Goal: Task Accomplishment & Management: Use online tool/utility

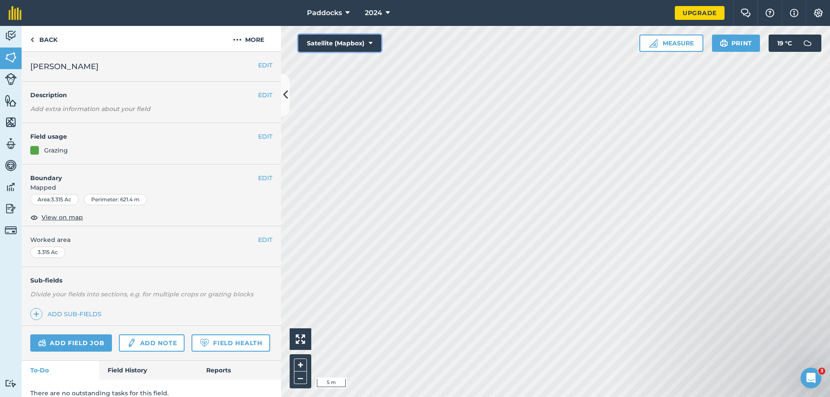
click at [339, 40] on button "Satellite (Mapbox)" at bounding box center [339, 43] width 83 height 17
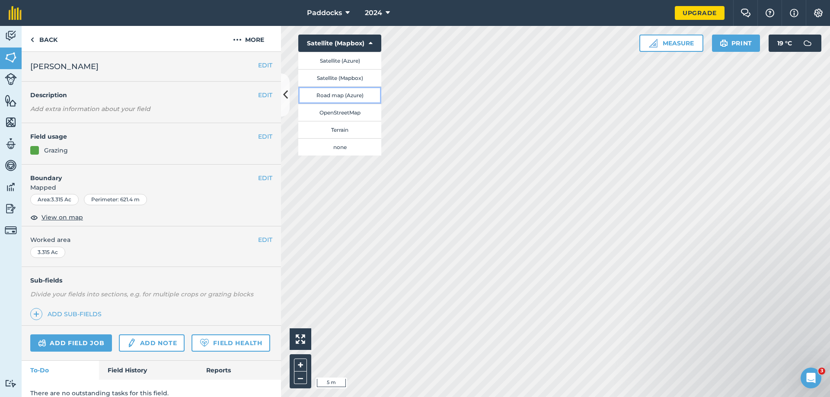
click at [348, 91] on button "Road map (Azure)" at bounding box center [339, 94] width 83 height 17
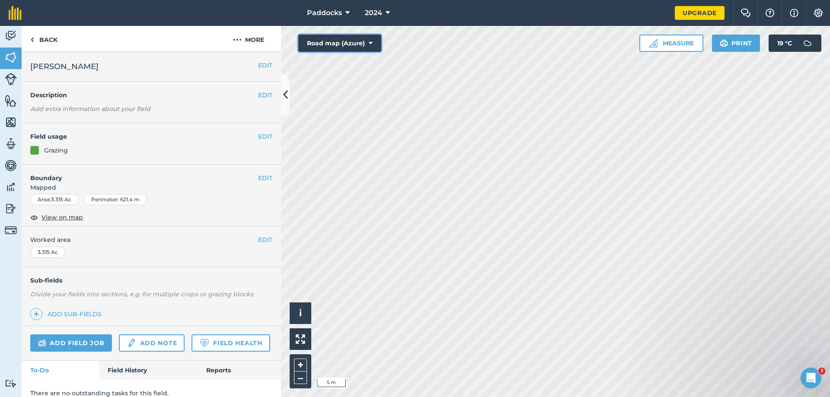
click at [352, 43] on button "Road map (Azure)" at bounding box center [339, 43] width 83 height 17
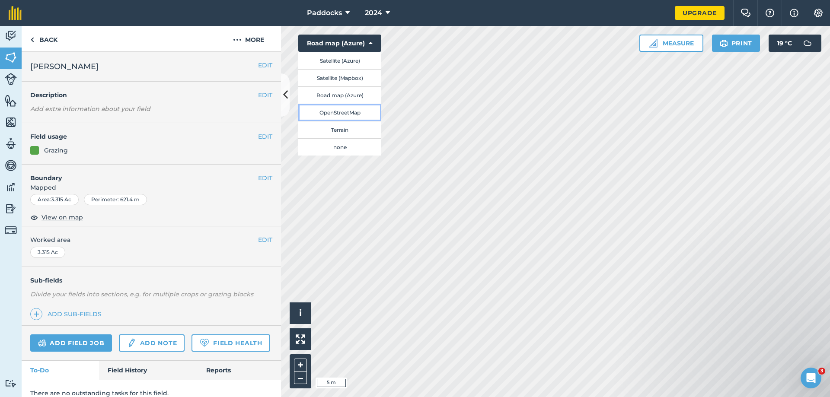
click at [350, 113] on button "OpenStreetMap" at bounding box center [339, 112] width 83 height 17
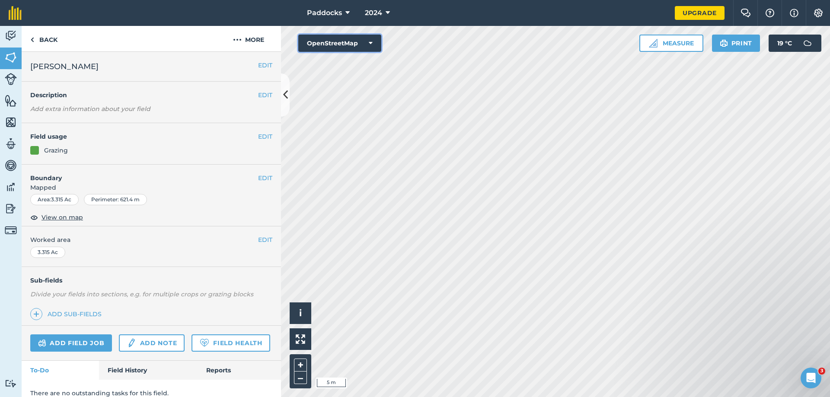
click at [352, 44] on button "OpenStreetMap" at bounding box center [339, 43] width 83 height 17
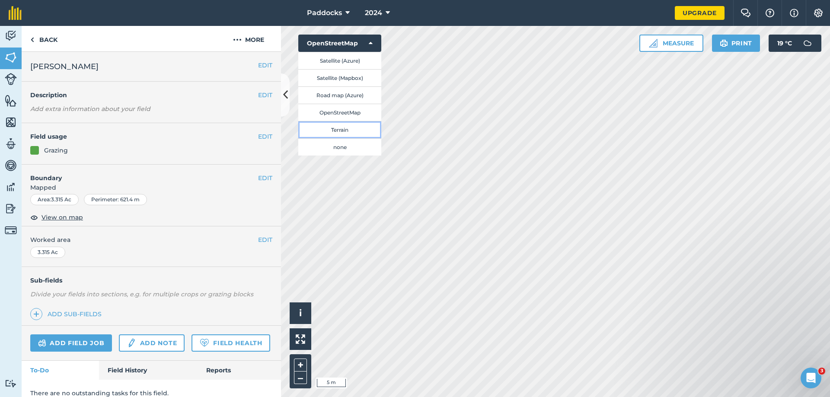
click at [342, 128] on button "Terrain" at bounding box center [339, 129] width 83 height 17
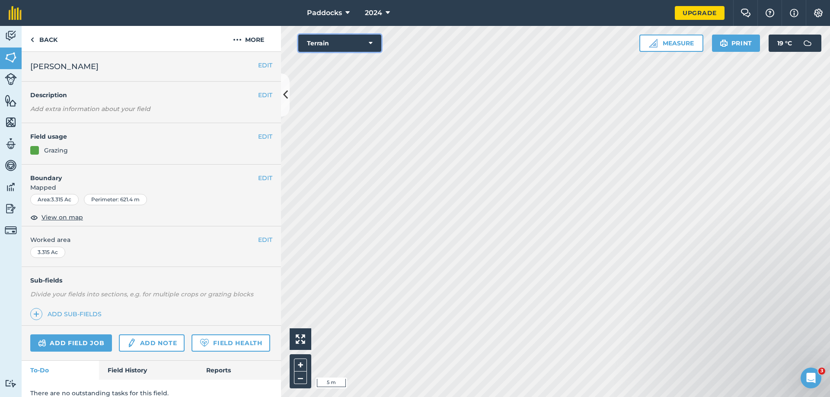
click at [349, 43] on button "Terrain" at bounding box center [339, 43] width 83 height 17
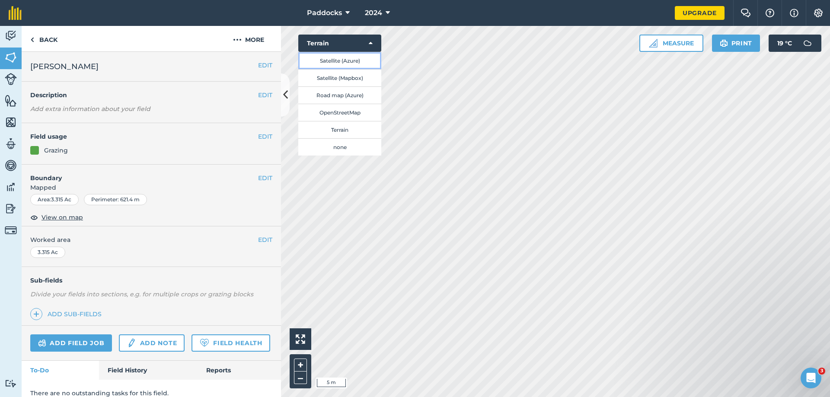
click at [344, 62] on button "Satellite (Azure)" at bounding box center [339, 60] width 83 height 17
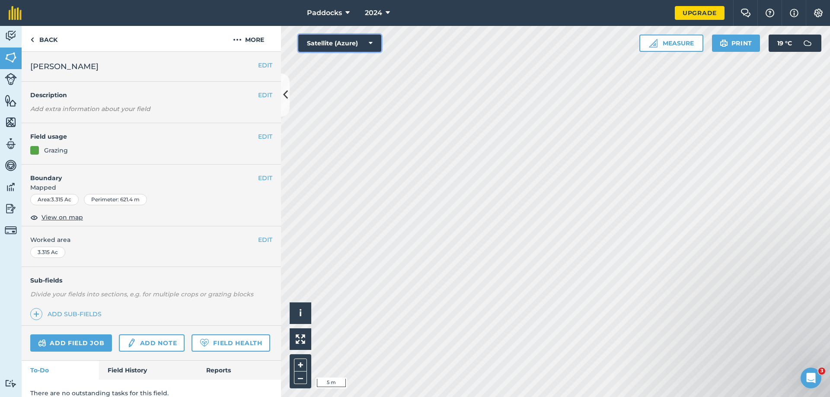
click at [355, 47] on button "Satellite (Azure)" at bounding box center [339, 43] width 83 height 17
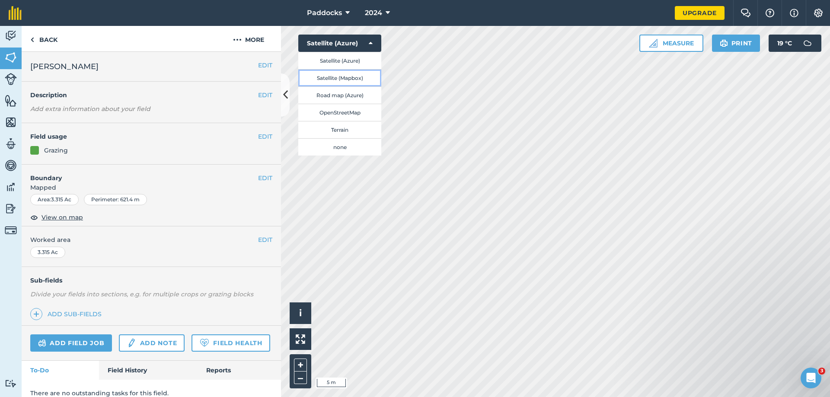
click at [355, 74] on button "Satellite (Mapbox)" at bounding box center [339, 77] width 83 height 17
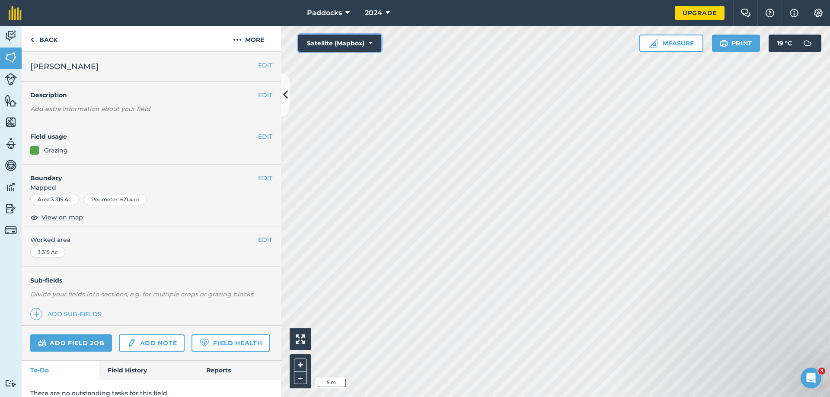
click at [353, 40] on button "Satellite (Mapbox)" at bounding box center [339, 43] width 83 height 17
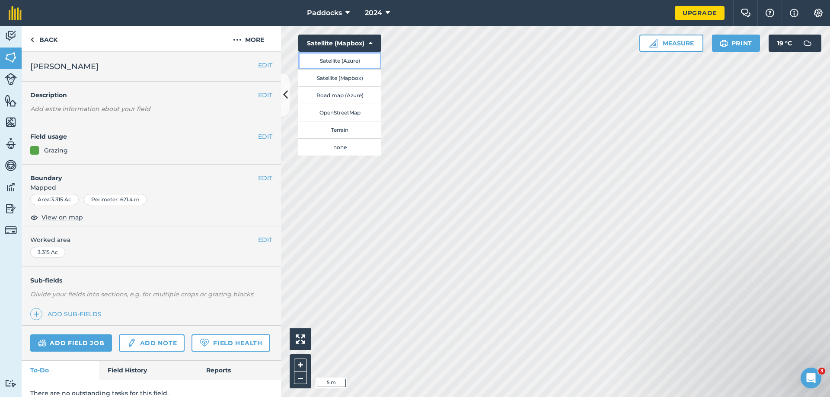
click at [348, 64] on button "Satellite (Azure)" at bounding box center [339, 60] width 83 height 17
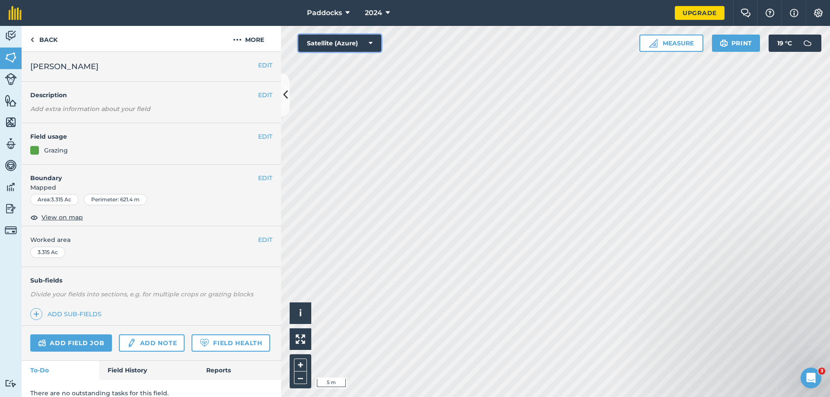
click at [352, 50] on button "Satellite (Azure)" at bounding box center [339, 43] width 83 height 17
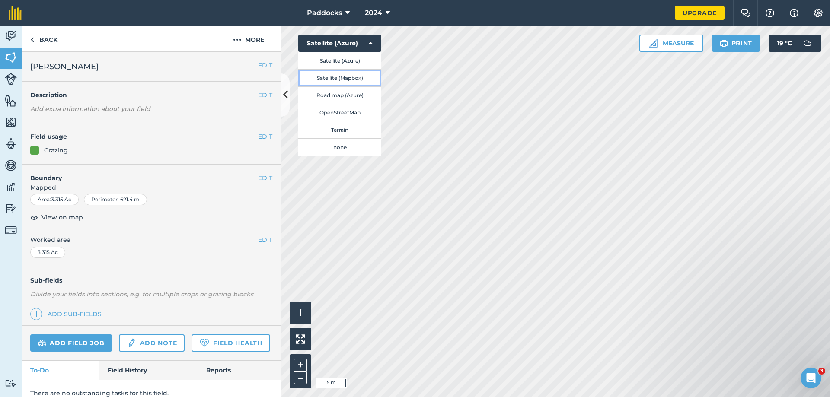
click at [346, 80] on button "Satellite (Mapbox)" at bounding box center [339, 77] width 83 height 17
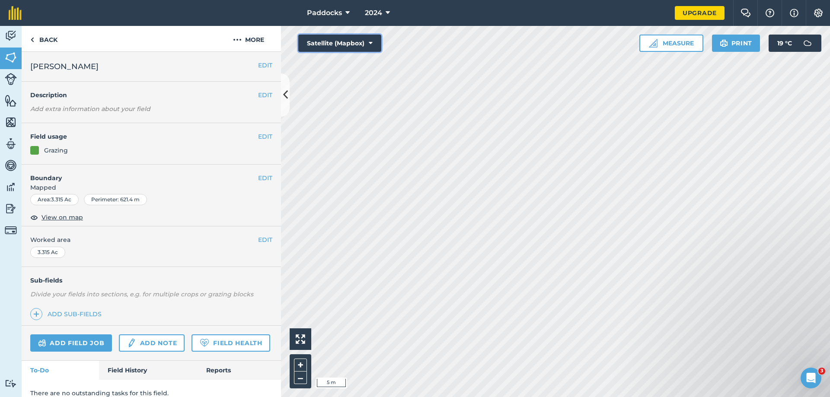
click at [347, 45] on button "Satellite (Mapbox)" at bounding box center [339, 43] width 83 height 17
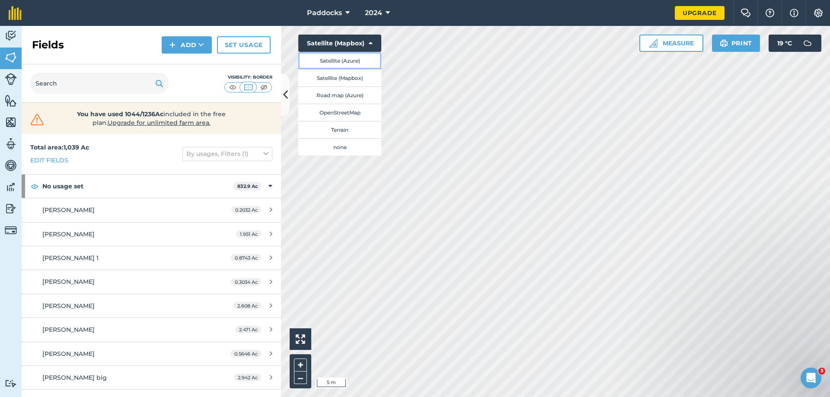
click at [344, 61] on button "Satellite (Azure)" at bounding box center [339, 60] width 83 height 17
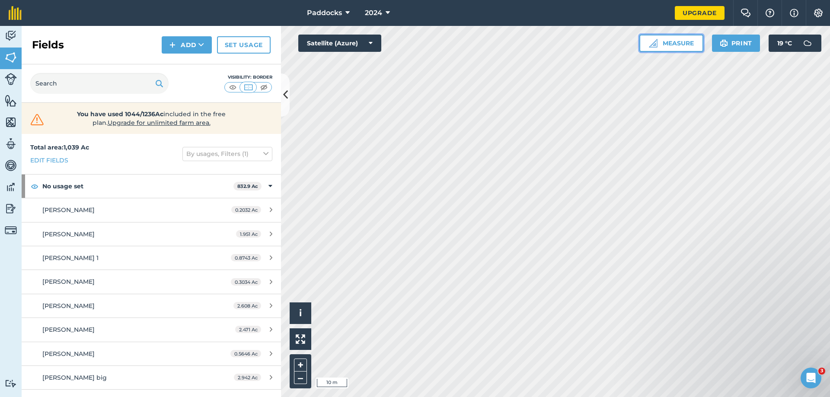
click at [686, 42] on button "Measure" at bounding box center [671, 43] width 64 height 17
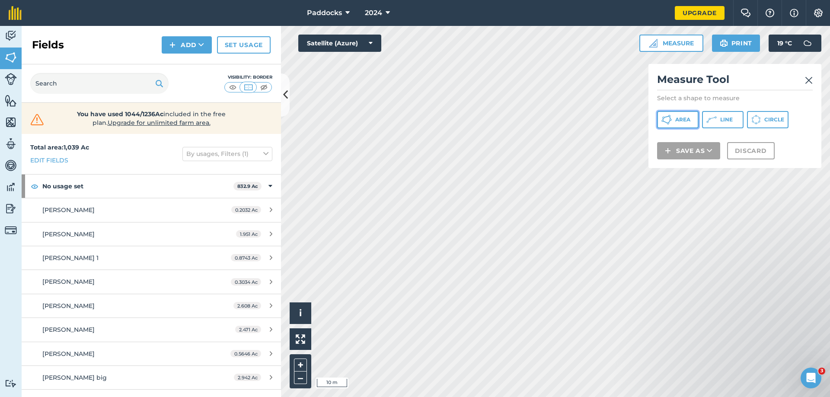
click at [677, 118] on span "Area" at bounding box center [682, 119] width 15 height 7
click at [809, 85] on img at bounding box center [809, 80] width 8 height 10
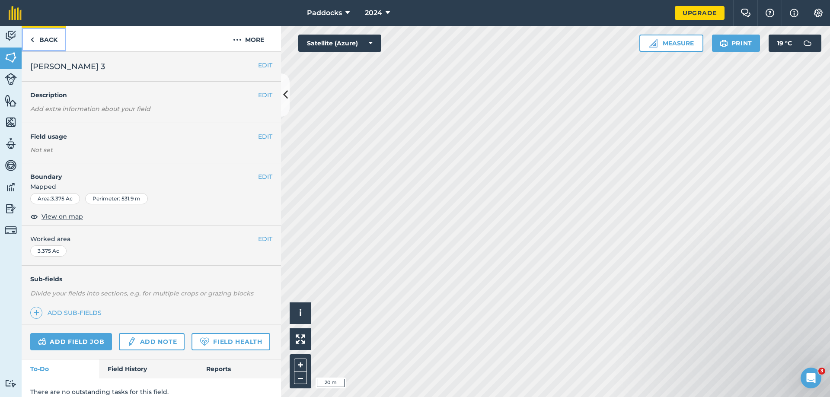
click at [49, 43] on link "Back" at bounding box center [44, 39] width 45 height 26
click at [288, 92] on button at bounding box center [285, 95] width 9 height 43
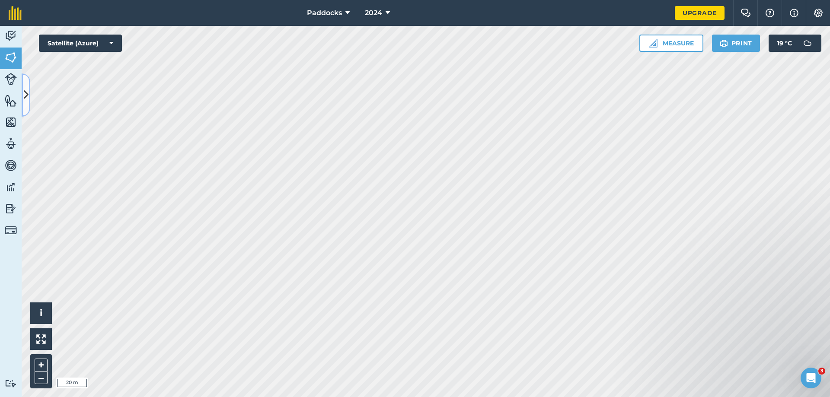
click at [26, 89] on icon at bounding box center [26, 94] width 5 height 15
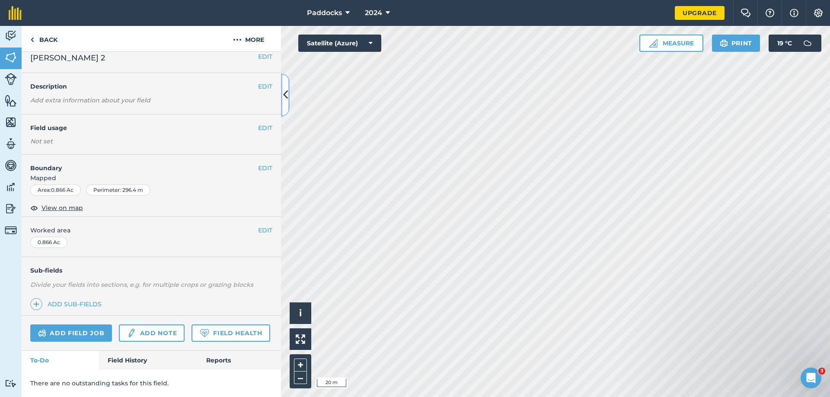
scroll to position [33, 0]
click at [264, 163] on button "EDIT" at bounding box center [265, 168] width 14 height 10
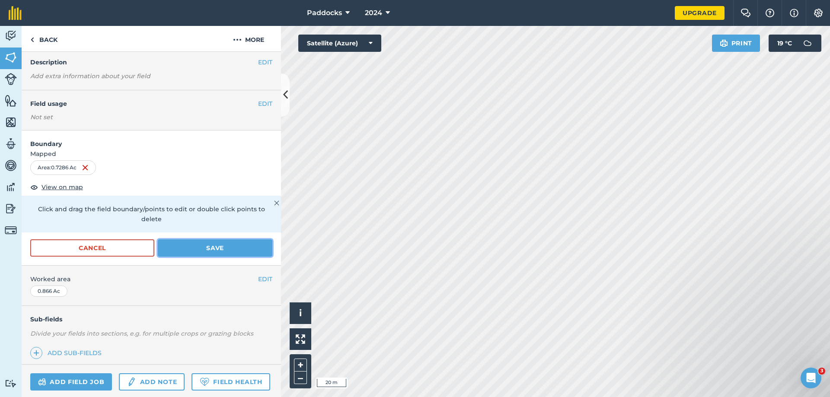
click at [211, 251] on button "Save" at bounding box center [215, 248] width 115 height 17
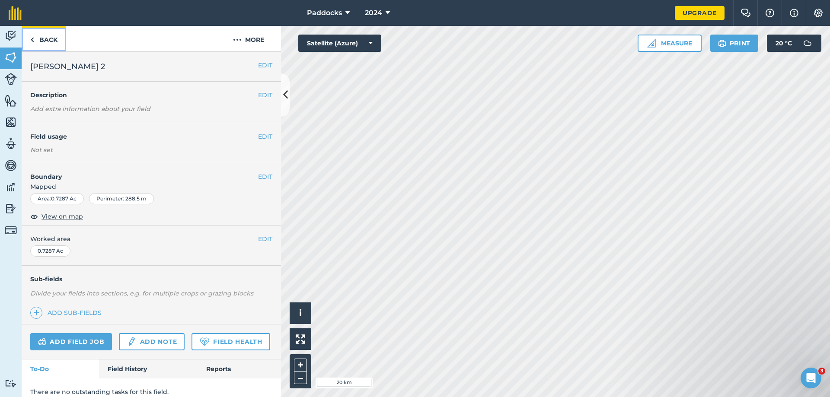
click at [41, 41] on link "Back" at bounding box center [44, 39] width 45 height 26
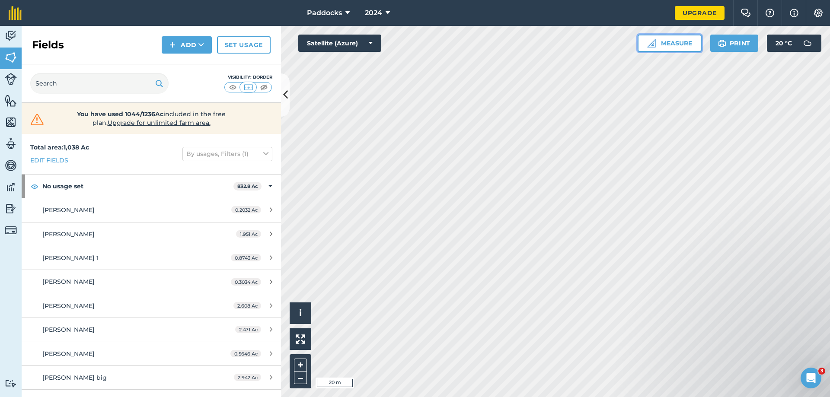
click at [671, 47] on button "Measure" at bounding box center [670, 43] width 64 height 17
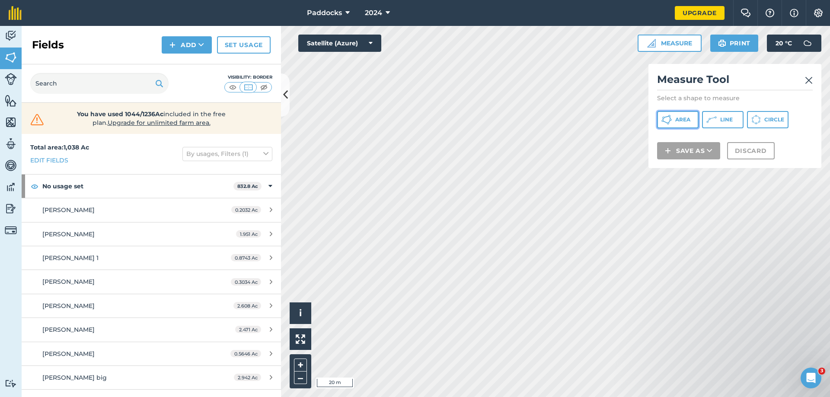
click at [670, 119] on icon at bounding box center [671, 120] width 2 height 2
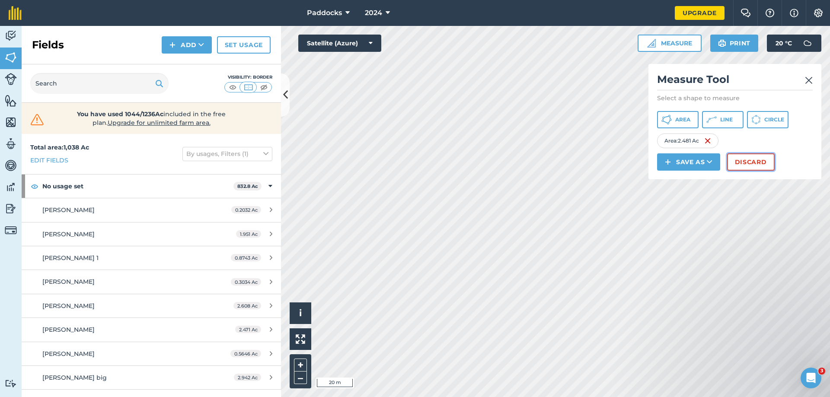
click at [760, 161] on button "Discard" at bounding box center [751, 161] width 48 height 17
